Goal: Task Accomplishment & Management: Use online tool/utility

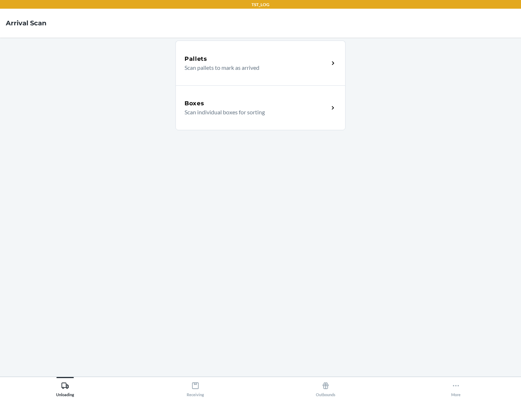
click at [257, 103] on div "Boxes" at bounding box center [257, 103] width 144 height 9
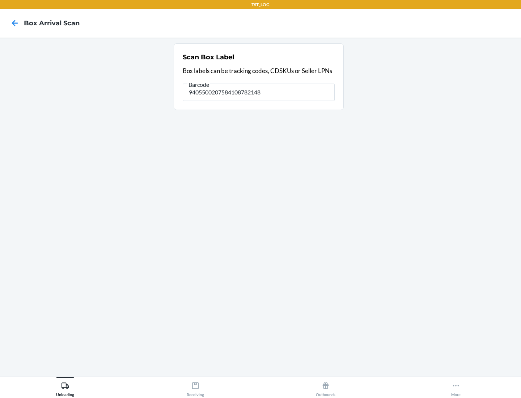
type input "9405500207584108782148"
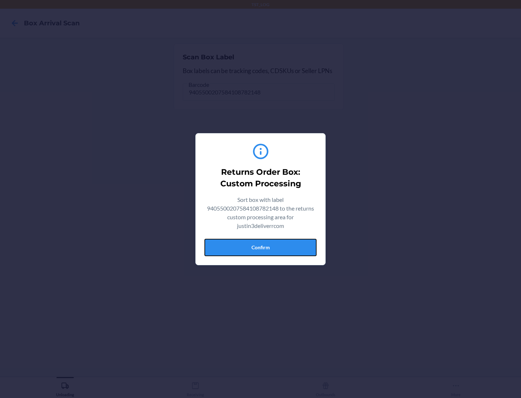
click at [261, 247] on button "Confirm" at bounding box center [260, 247] width 112 height 17
